Goal: Transaction & Acquisition: Book appointment/travel/reservation

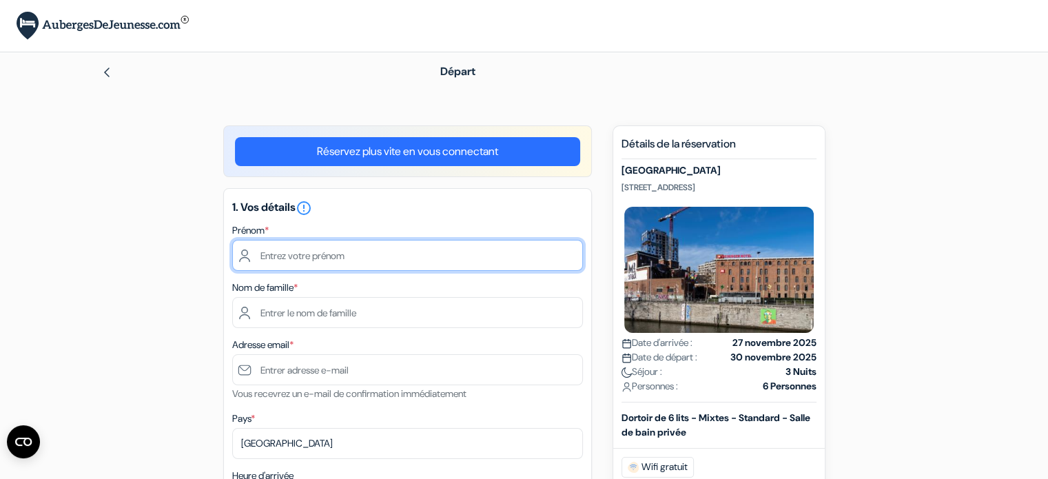
click at [436, 252] on input "text" at bounding box center [407, 255] width 351 height 31
type input "Camille"
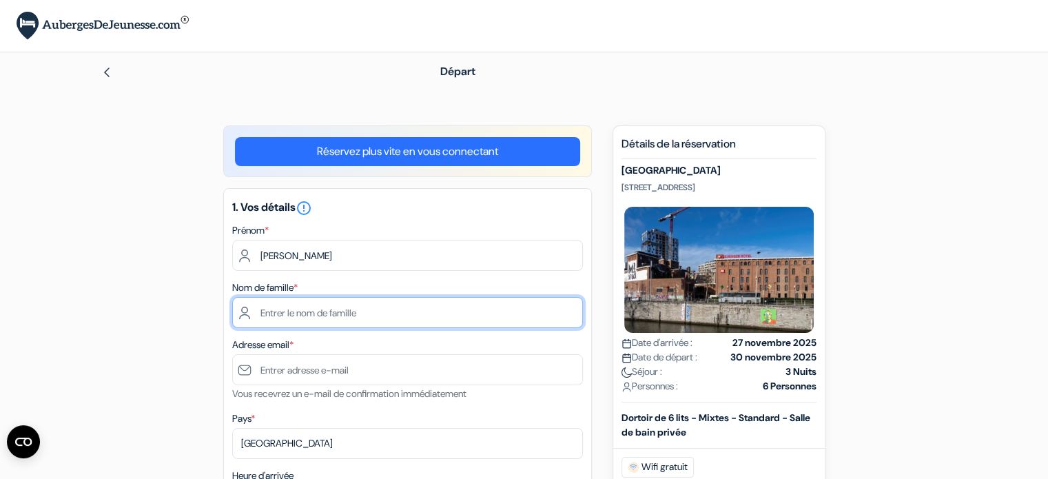
type input "Martinet"
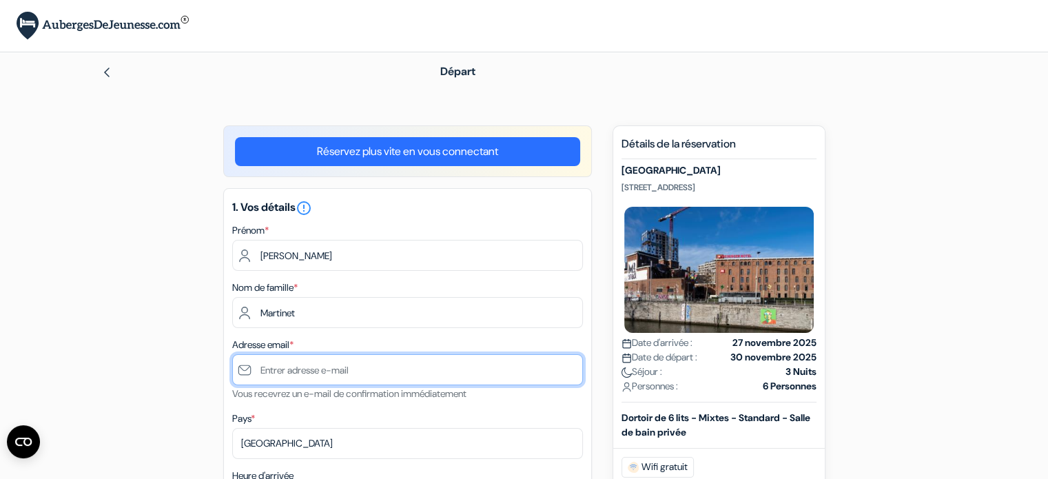
type input "mkamille@yahoo.fr"
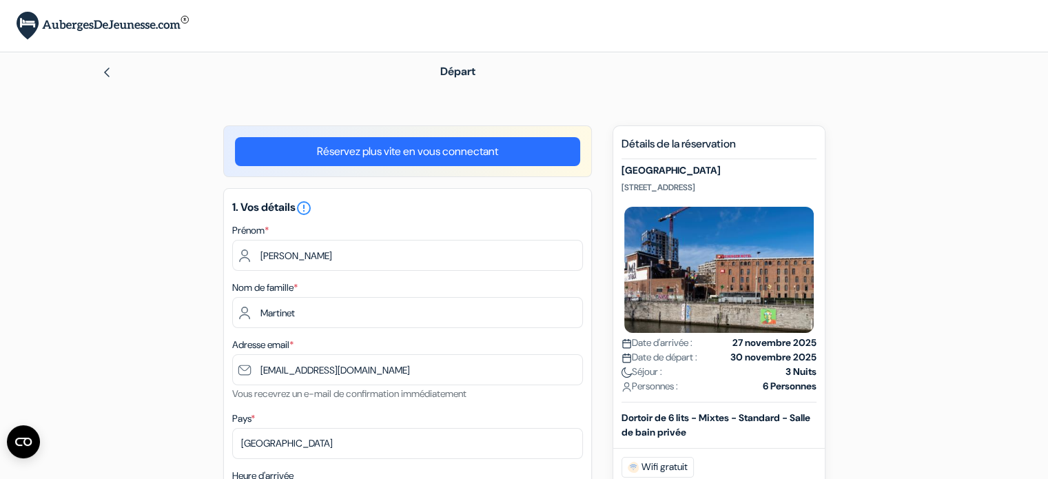
type input "0668024257"
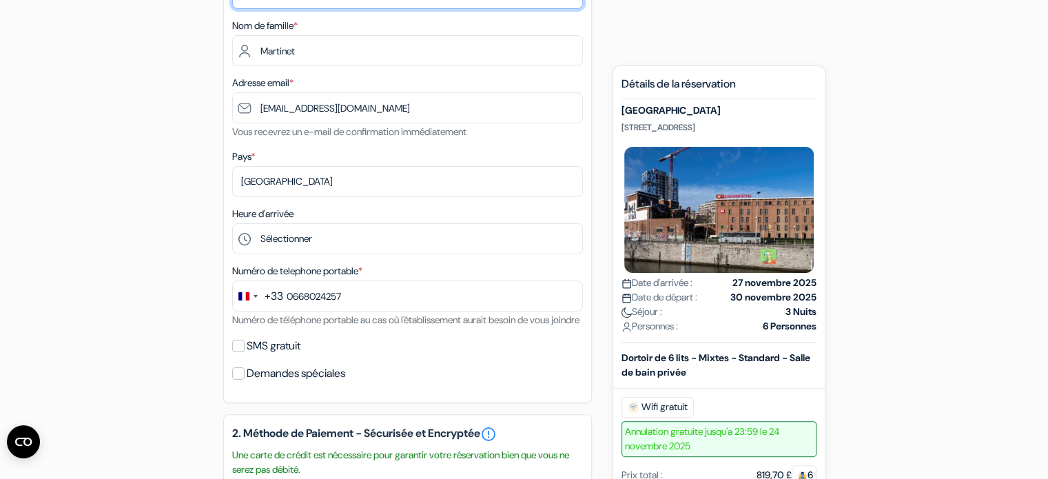
scroll to position [276, 0]
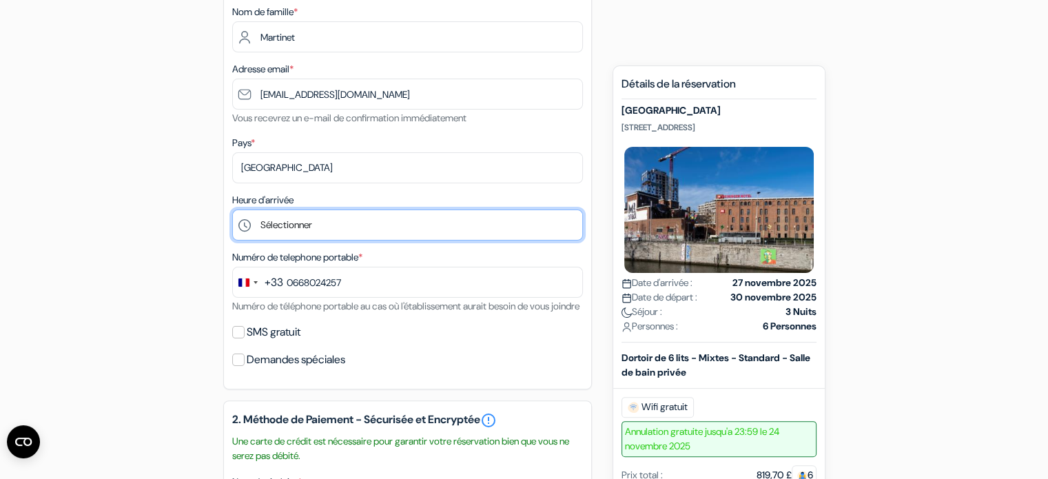
click at [386, 227] on select "Sélectionner 1:00 2:00 3:00 4:00 5:00 6:00 7:00 8:00 9:00 10:00 11:00 12:00 13:…" at bounding box center [407, 225] width 351 height 31
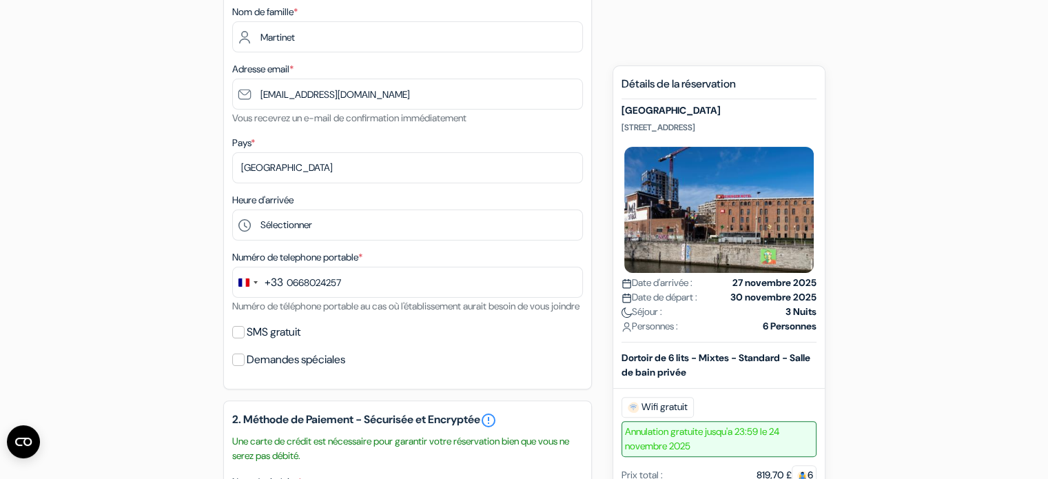
click at [332, 242] on div "1. Vos détails error_outline Prénom * Camille Nom de famille * Martinet Adresse…" at bounding box center [407, 150] width 369 height 477
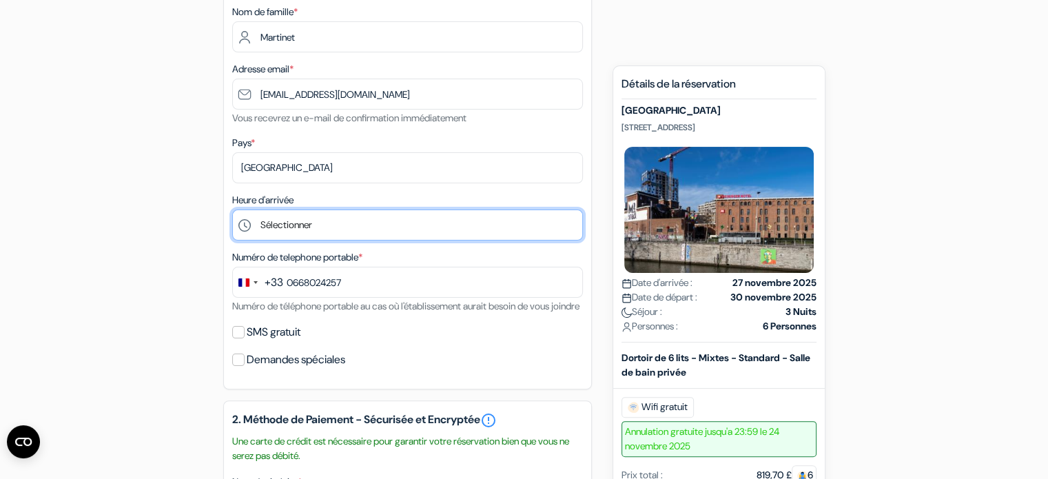
click at [329, 225] on select "Sélectionner 1:00 2:00 3:00 4:00 5:00 6:00 7:00 8:00 9:00 10:00 11:00 12:00 13:…" at bounding box center [407, 225] width 351 height 31
select select "13"
click at [232, 210] on select "Sélectionner 1:00 2:00 3:00 4:00 5:00 6:00 7:00 8:00 9:00 10:00 11:00 12:00 13:…" at bounding box center [407, 225] width 351 height 31
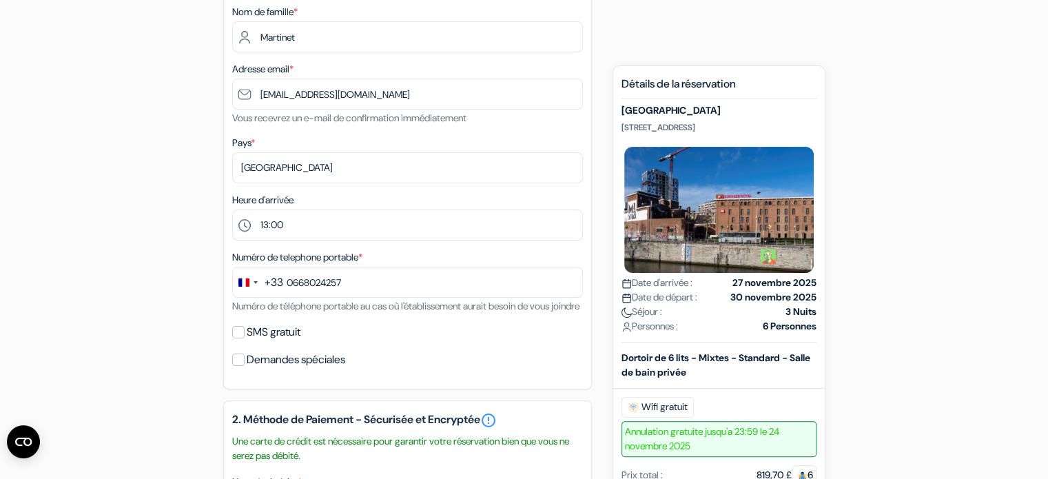
click at [297, 342] on label "SMS gratuit" at bounding box center [274, 332] width 54 height 19
click at [245, 338] on input "SMS gratuit" at bounding box center [238, 332] width 12 height 12
checkbox input "true"
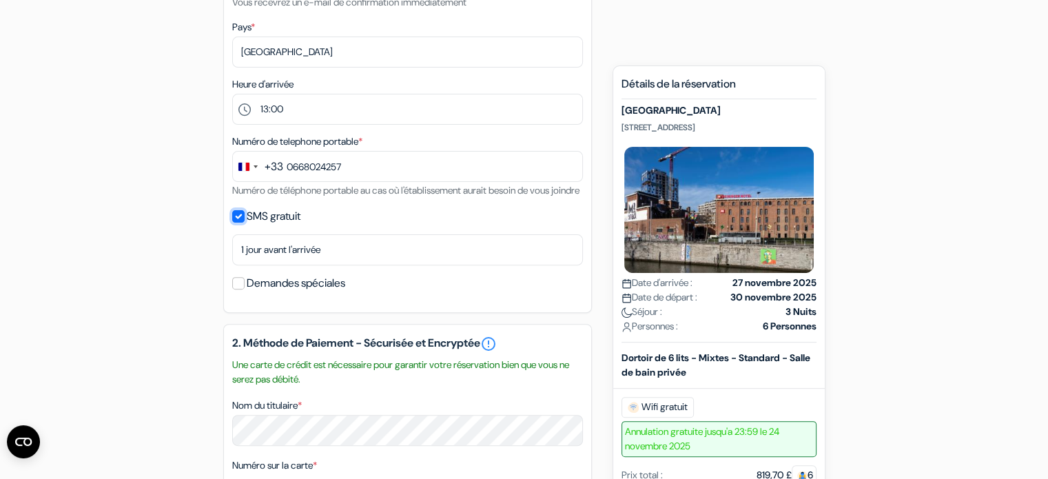
scroll to position [414, 0]
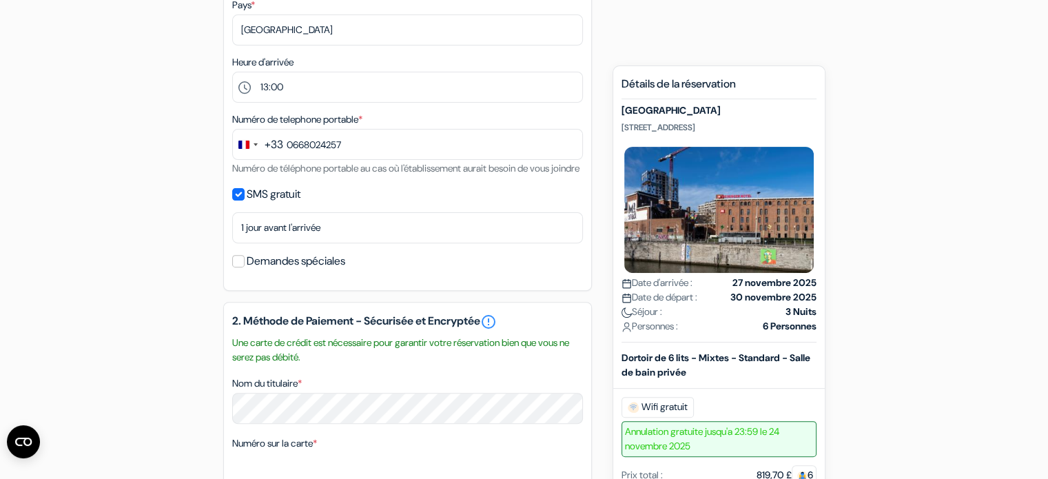
click at [321, 271] on label "Demandes spéciales" at bounding box center [296, 261] width 99 height 19
click at [245, 267] on input "Demandes spéciales" at bounding box center [238, 261] width 12 height 12
checkbox input "true"
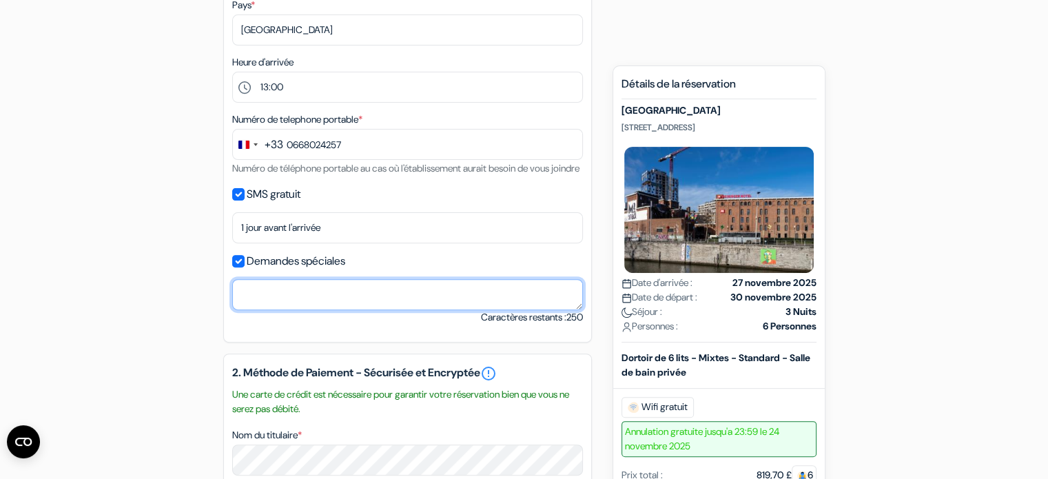
click at [310, 303] on textarea "Nom du titulaire *" at bounding box center [407, 294] width 351 height 31
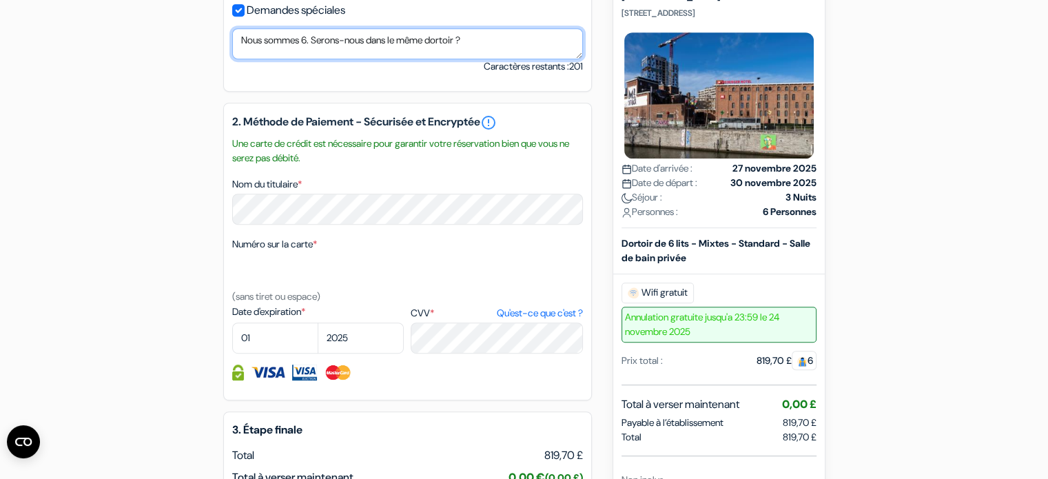
scroll to position [689, 0]
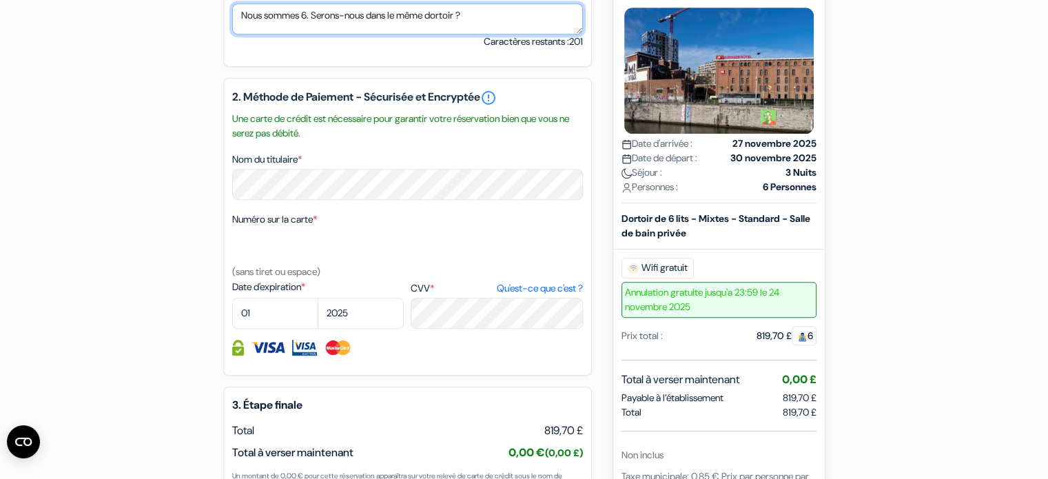
type textarea "Nous sommes 6. Serons-nous dans le même dortoir ?"
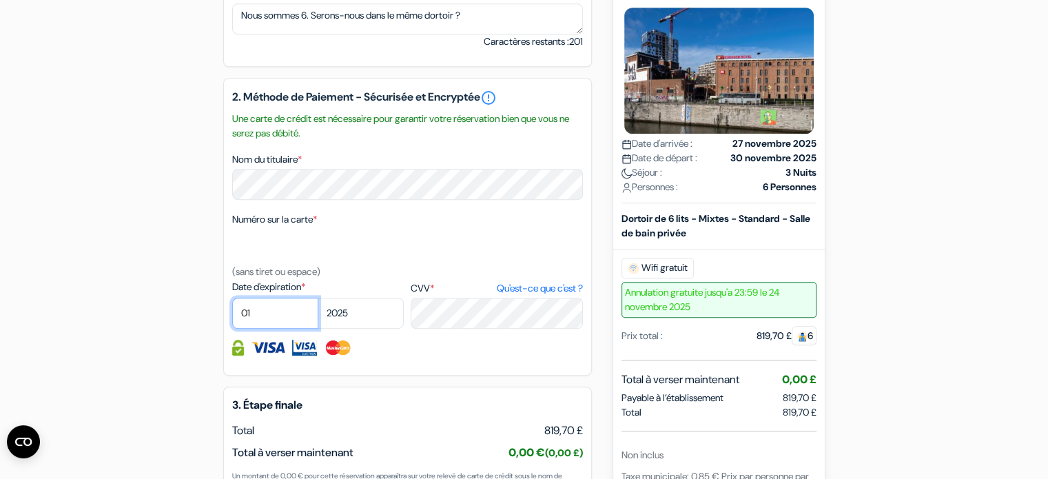
select select "04"
select select "2027"
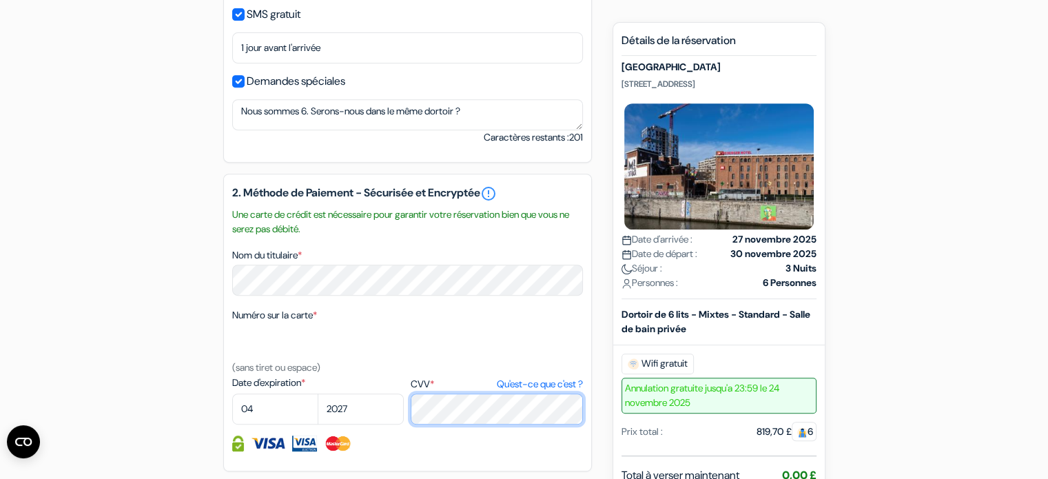
scroll to position [559, 0]
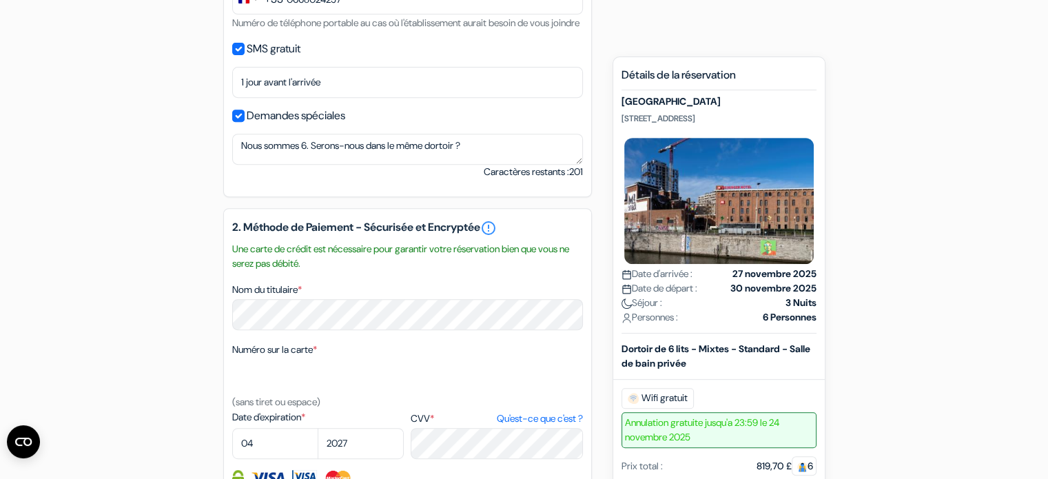
drag, startPoint x: 809, startPoint y: 106, endPoint x: 617, endPoint y: 111, distance: 191.7
click at [617, 111] on div "Nouvelle Réservation Détails de la réservation MEININGER Hotel Bruxelles City C…" at bounding box center [719, 425] width 213 height 736
copy h5 "MEININGER Hotel Bruxelles City Center"
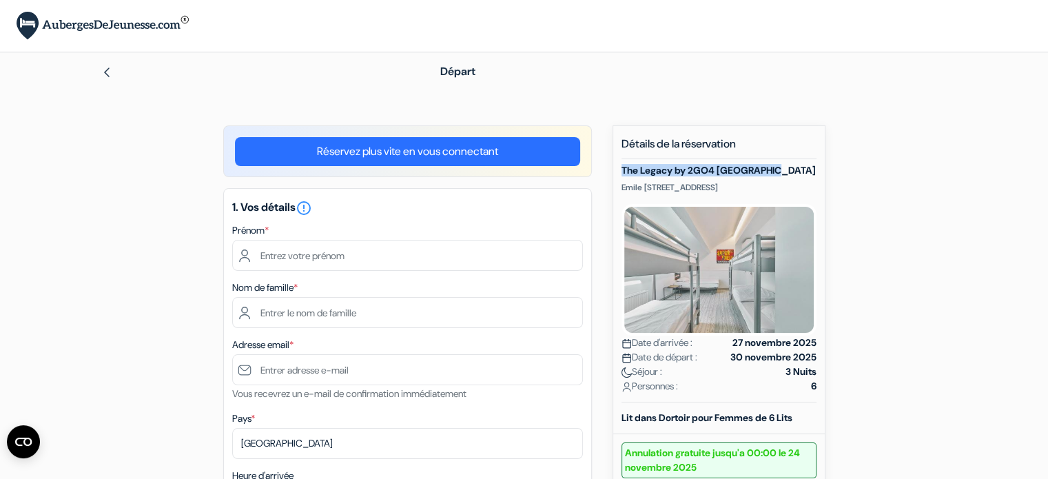
drag, startPoint x: 786, startPoint y: 168, endPoint x: 618, endPoint y: 163, distance: 168.3
click at [618, 163] on div "Nouvelle Réservation Détails de la réservation The Legacy by 2GO4 City Center E…" at bounding box center [719, 428] width 213 height 607
copy h5 "The Legacy by 2GO4 City Center"
